Goal: Task Accomplishment & Management: Complete application form

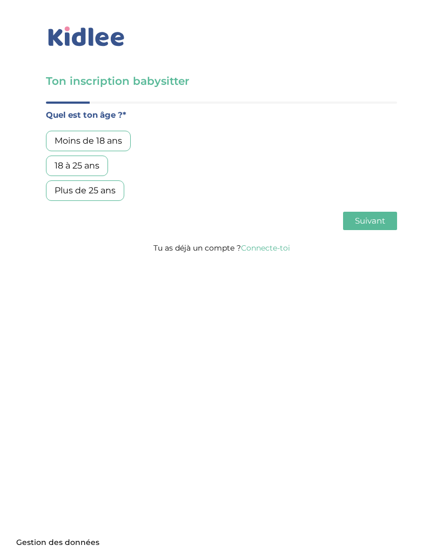
click at [266, 247] on link "Connecte-toi" at bounding box center [265, 248] width 49 height 10
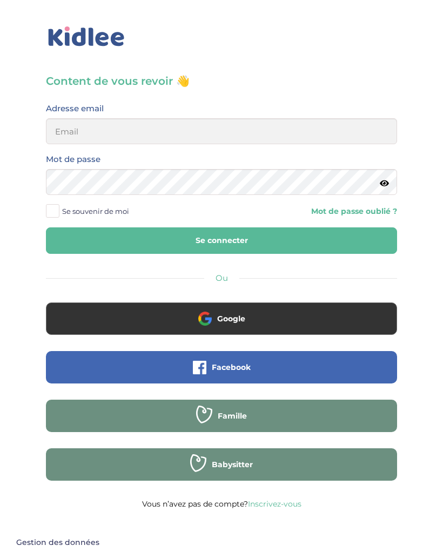
click at [241, 312] on button "Google" at bounding box center [221, 319] width 351 height 32
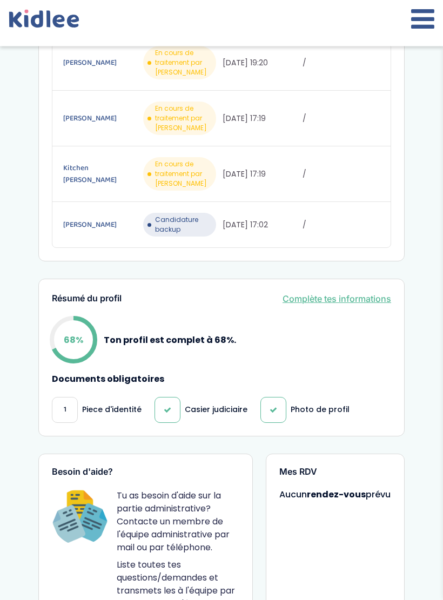
scroll to position [368, 0]
click at [366, 304] on link "Complète tes informations" at bounding box center [337, 298] width 109 height 13
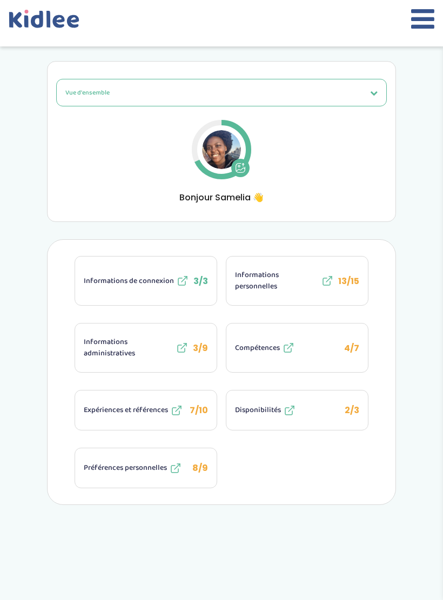
scroll to position [29, 0]
click at [189, 345] on icon at bounding box center [182, 347] width 13 height 13
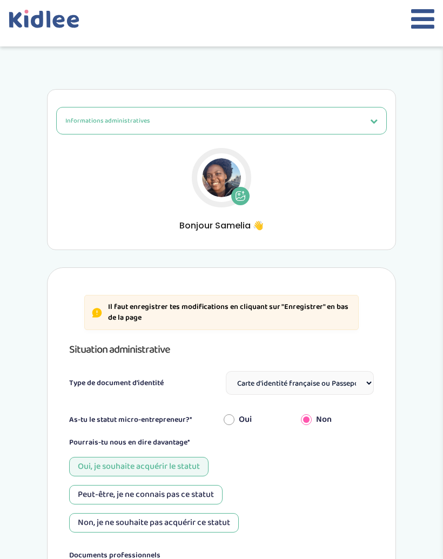
select select "Carte d'identité française ou Passeport français daté de moins de 5 ans"
click at [368, 115] on button "Informations administratives" at bounding box center [221, 121] width 331 height 28
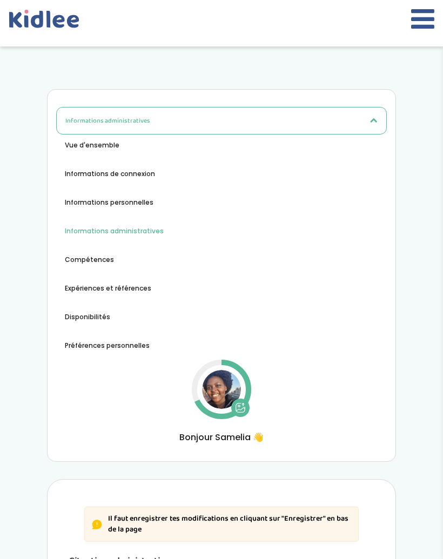
click at [120, 143] on button "Vue d'ensemble" at bounding box center [92, 145] width 72 height 10
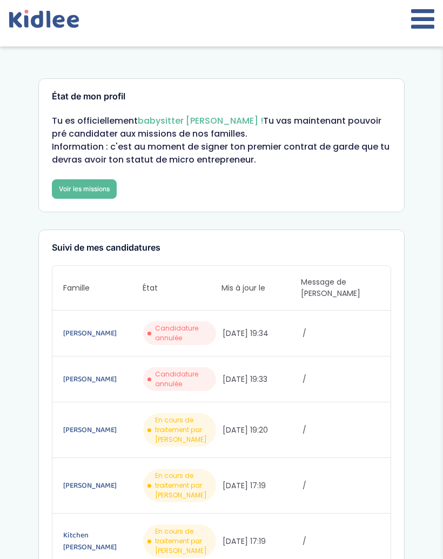
click at [99, 177] on div "Tu es officiellement babysitter Kidlee ! Tu vas maintenant pouvoir pré candidat…" at bounding box center [221, 157] width 339 height 84
click at [95, 189] on link "Voir les missions" at bounding box center [84, 188] width 65 height 19
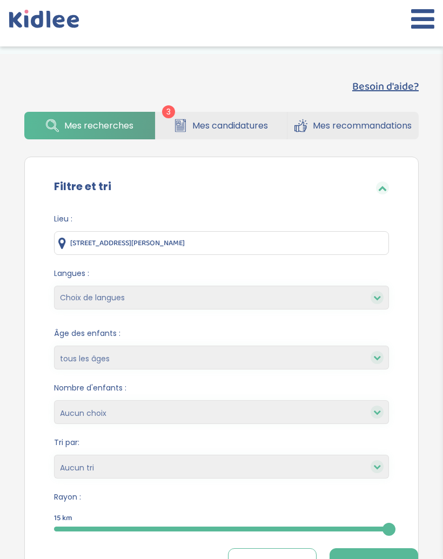
click at [264, 121] on span "Mes candidatures" at bounding box center [230, 126] width 76 height 14
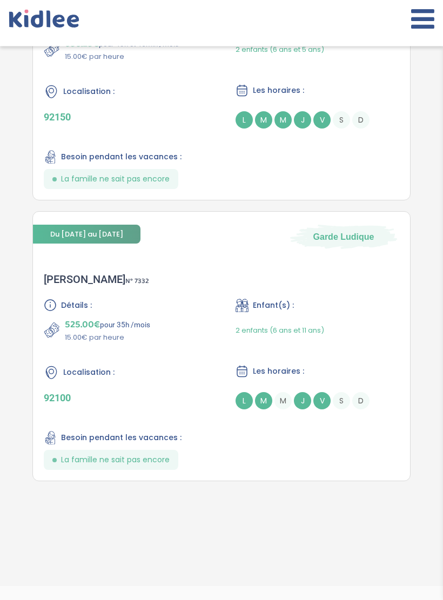
scroll to position [778, 0]
